Goal: Check status: Check status

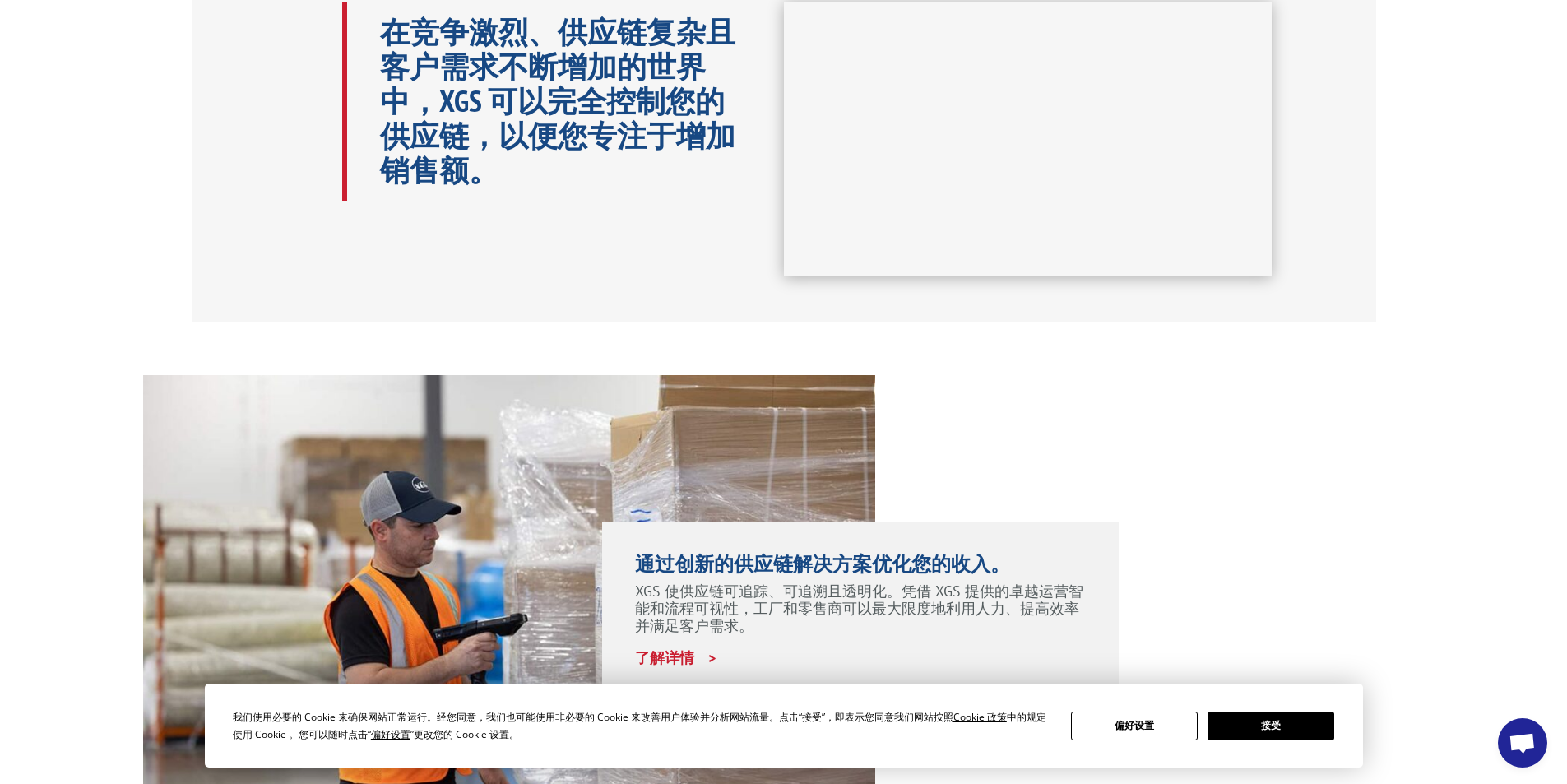
scroll to position [1069, 0]
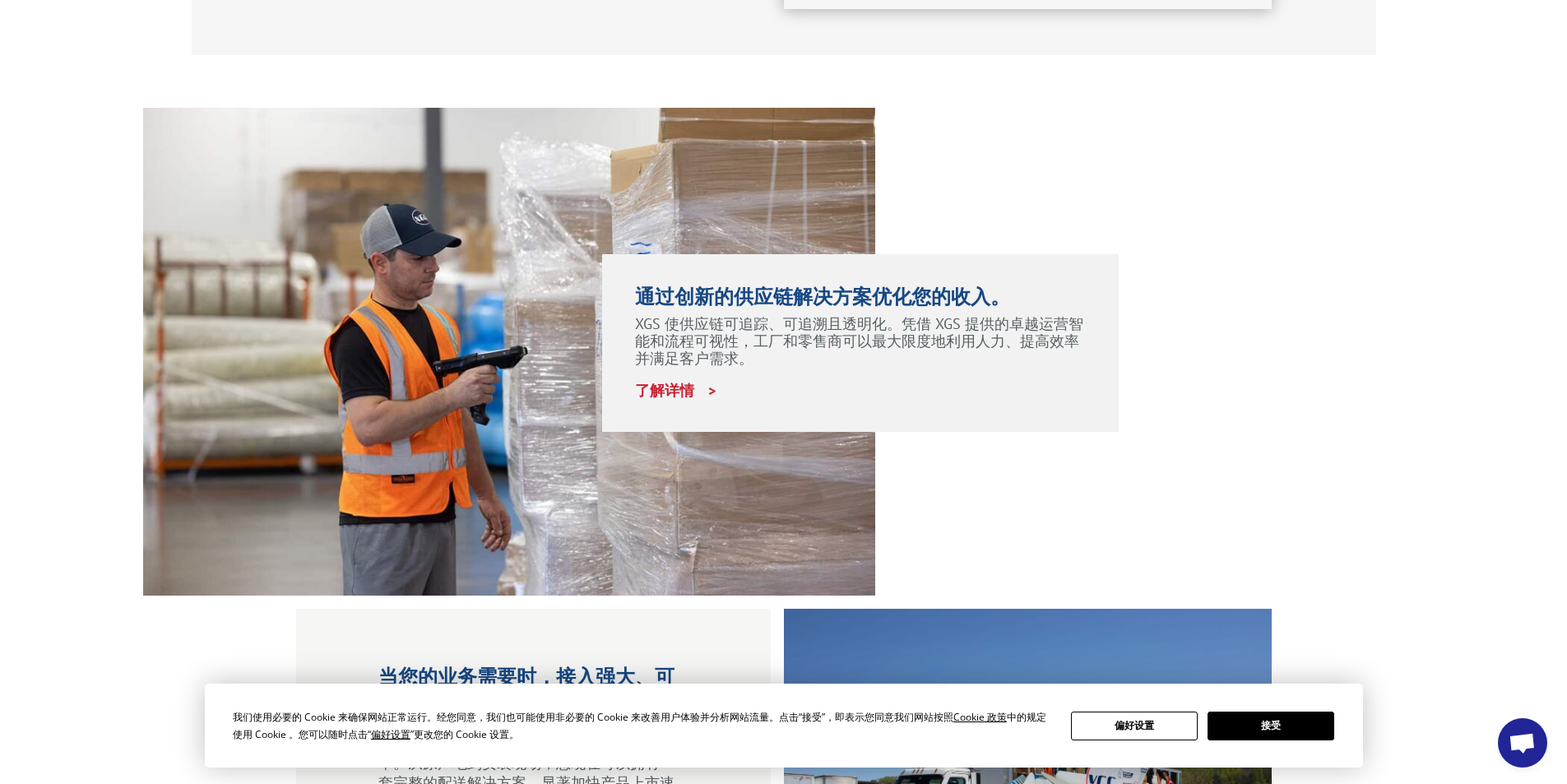
click at [1267, 720] on font "接受" at bounding box center [1271, 724] width 20 height 14
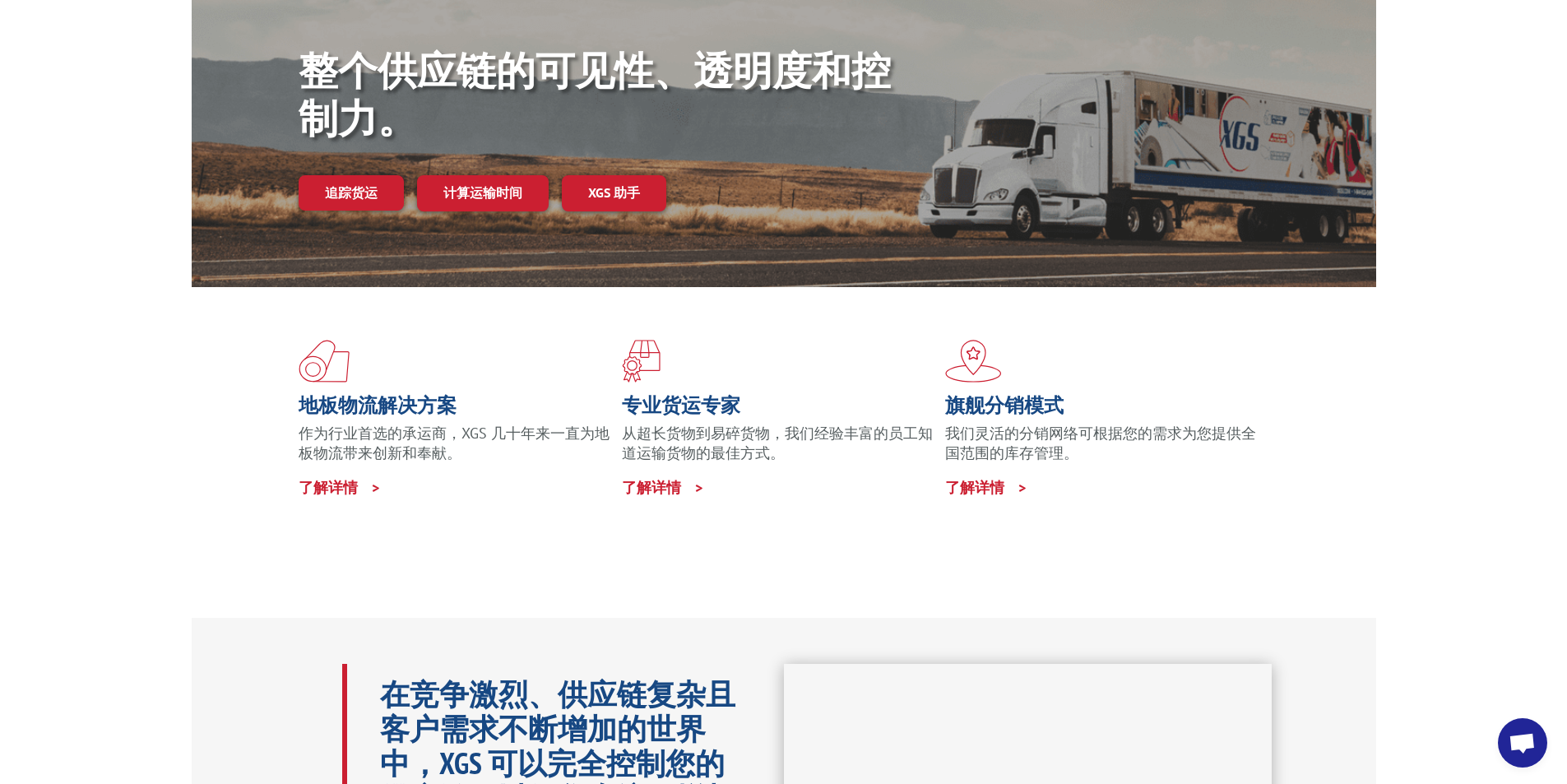
scroll to position [0, 0]
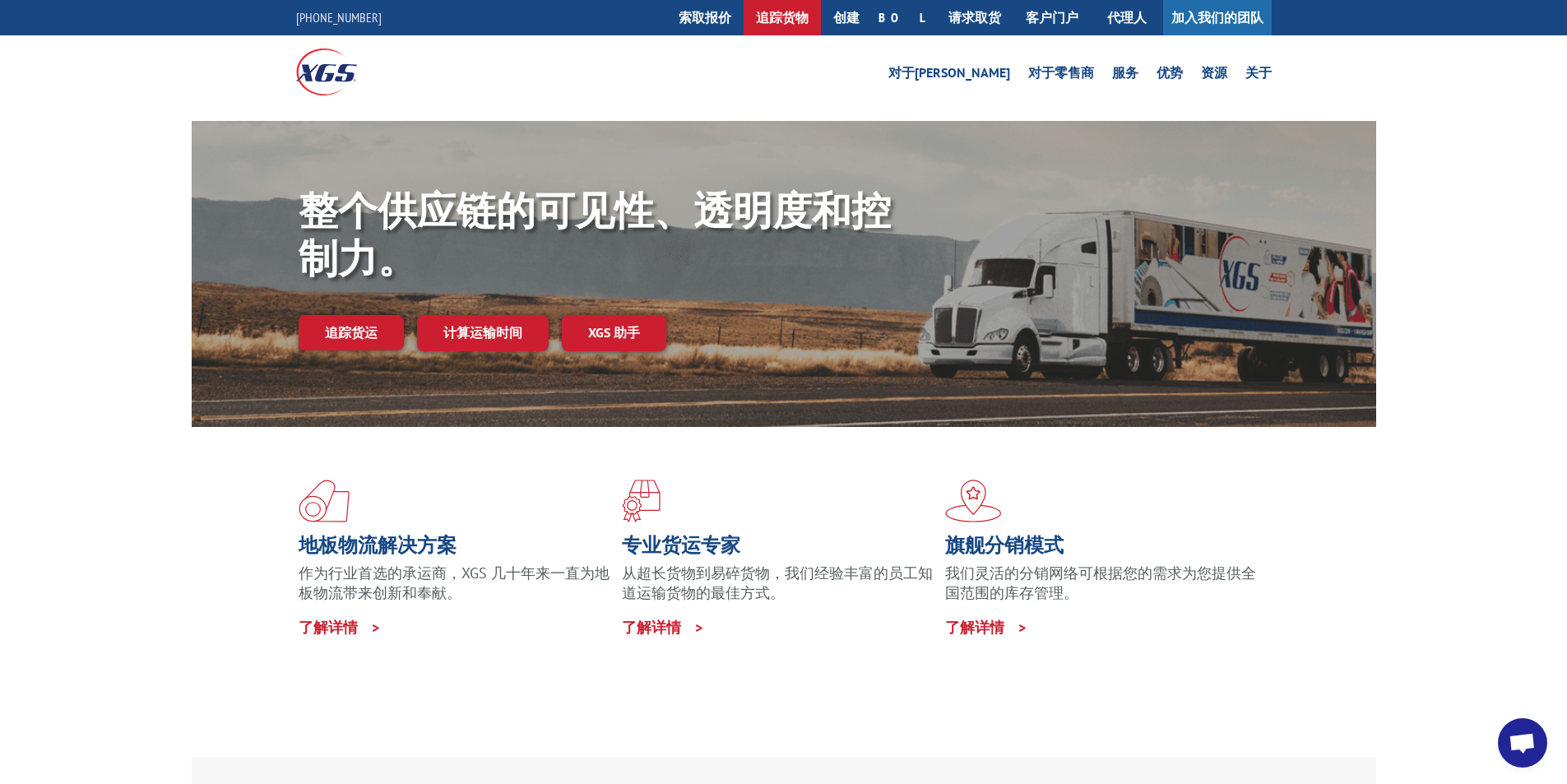
click at [809, 16] on font "追踪货物" at bounding box center [783, 17] width 52 height 16
click at [809, 14] on font "追踪货物" at bounding box center [783, 17] width 52 height 16
click at [809, 18] on font "追踪货物" at bounding box center [783, 17] width 52 height 16
click at [362, 329] on font "追踪货运" at bounding box center [352, 332] width 52 height 16
click at [356, 331] on font "追踪货运" at bounding box center [352, 332] width 52 height 16
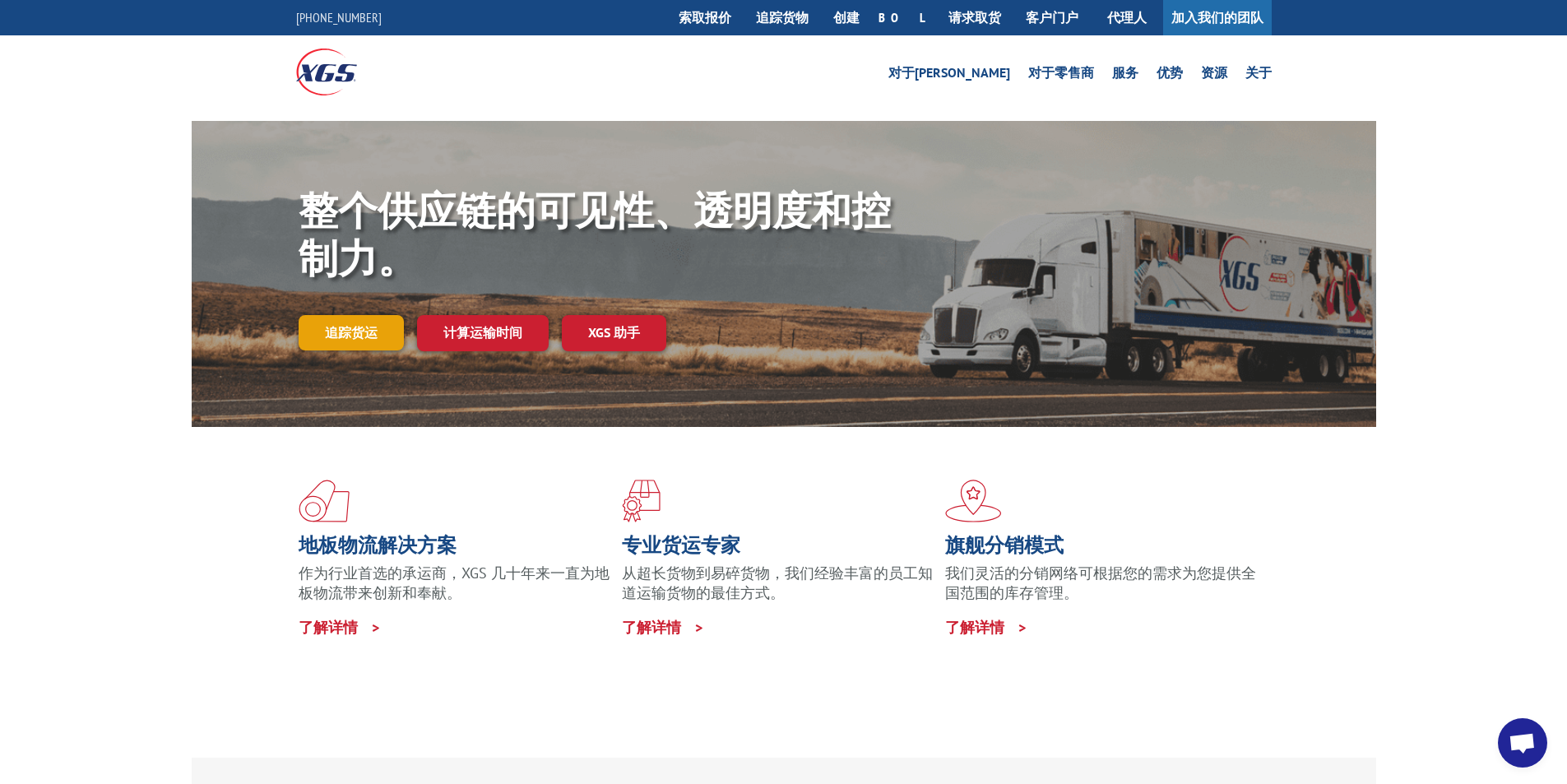
click at [347, 335] on font "追踪货运" at bounding box center [352, 332] width 52 height 16
